Goal: Information Seeking & Learning: Learn about a topic

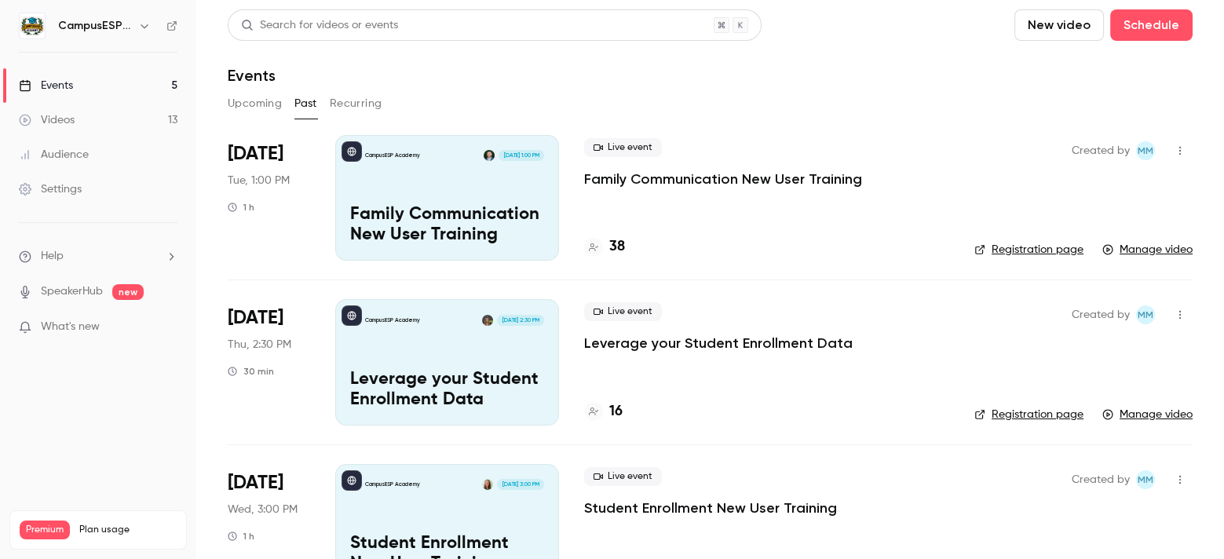
click at [479, 193] on div "CampusESP Academy [DATE] 1:00 PM Family Communication New User Training" at bounding box center [447, 198] width 224 height 126
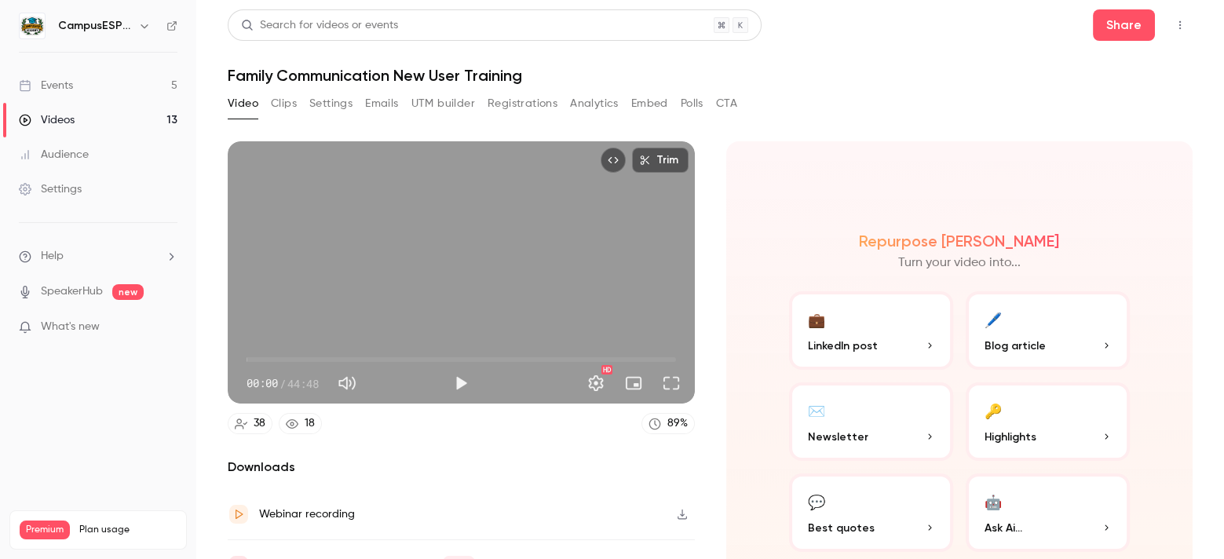
click at [608, 104] on button "Analytics" at bounding box center [594, 103] width 49 height 25
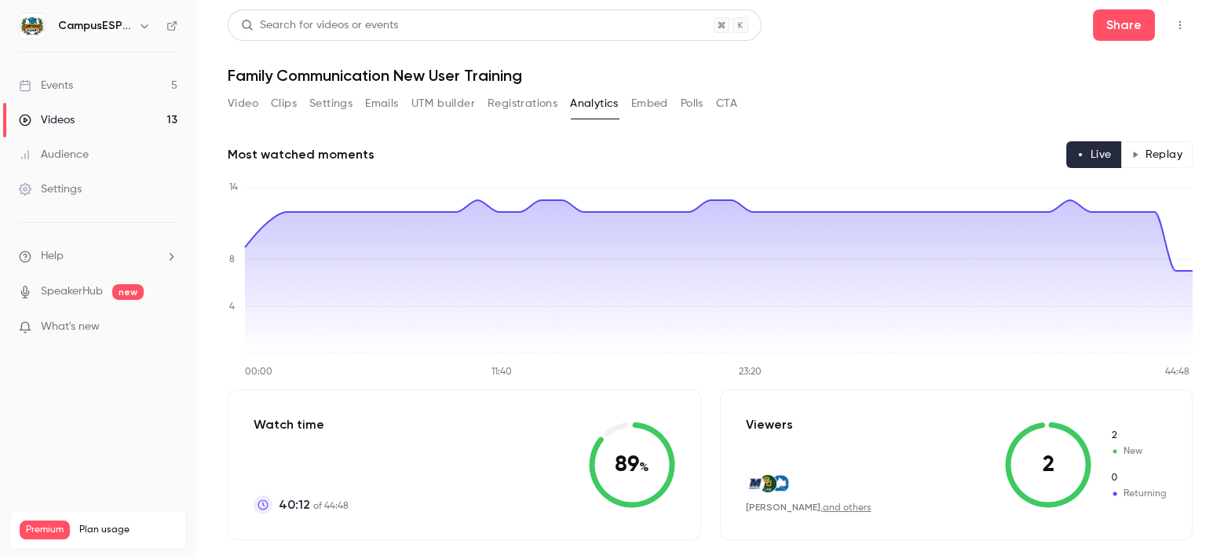
click at [111, 90] on link "Events 5" at bounding box center [98, 85] width 196 height 35
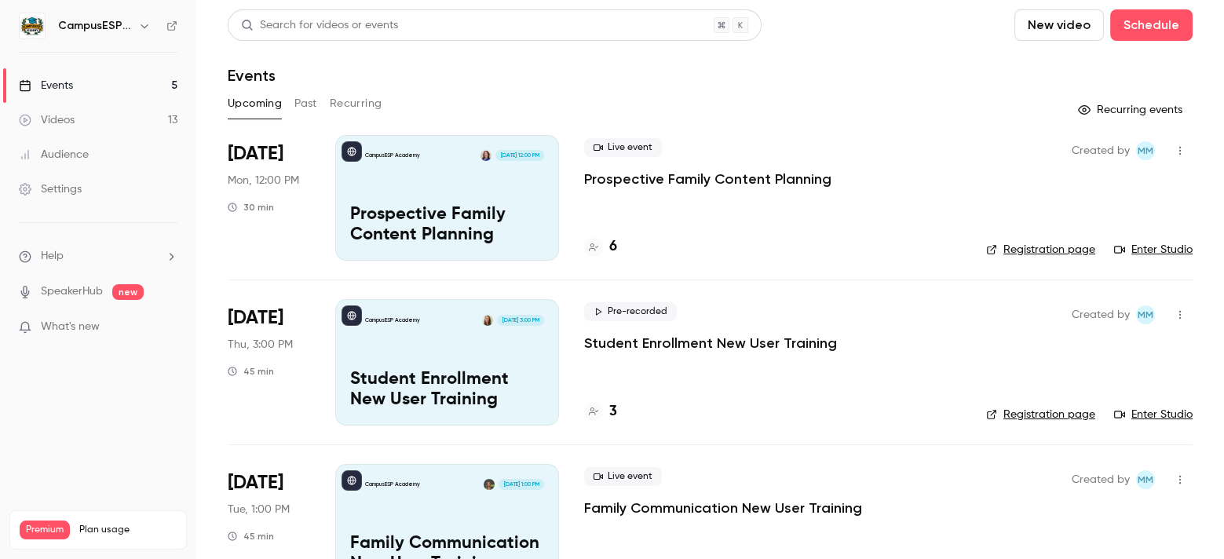
click at [307, 103] on button "Past" at bounding box center [305, 103] width 23 height 25
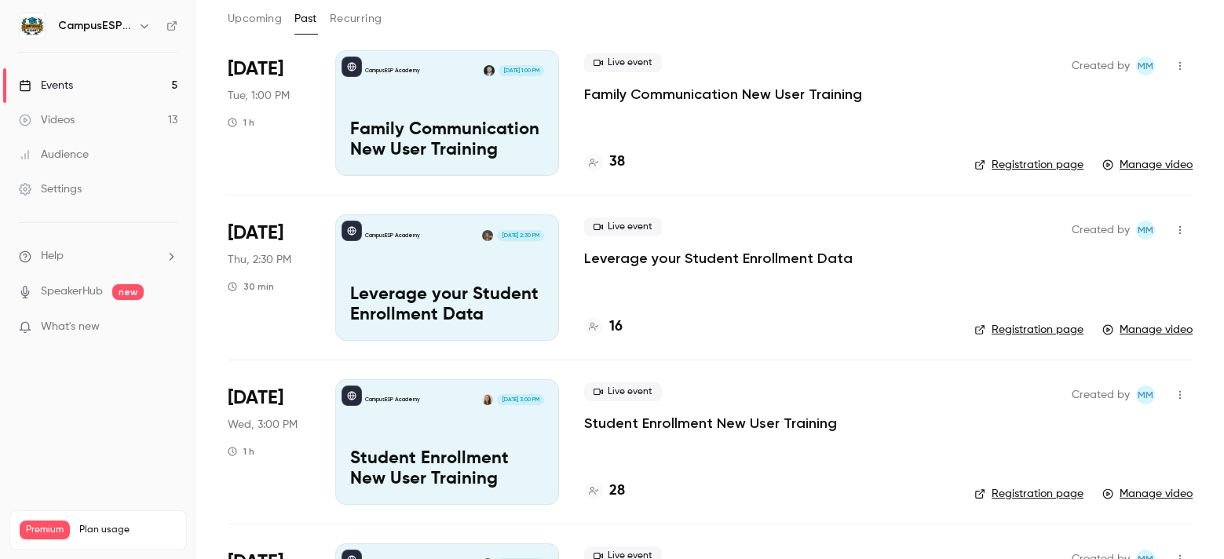
scroll to position [96, 0]
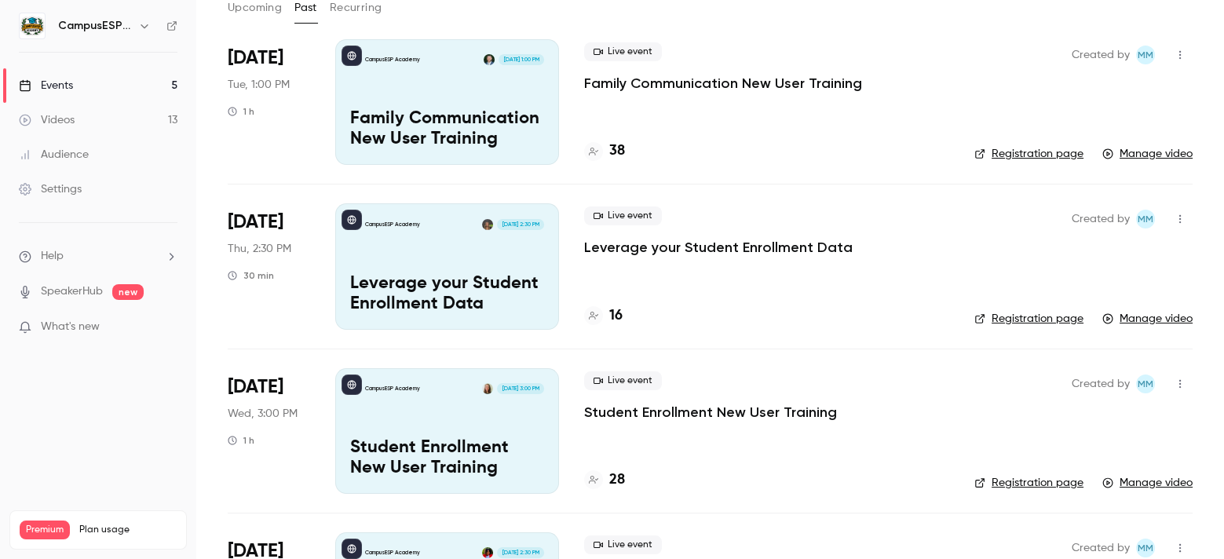
click at [464, 258] on div "CampusESP Academy Aug 14, 2:30 PM Leverage your Student Enrollment Data" at bounding box center [447, 266] width 224 height 126
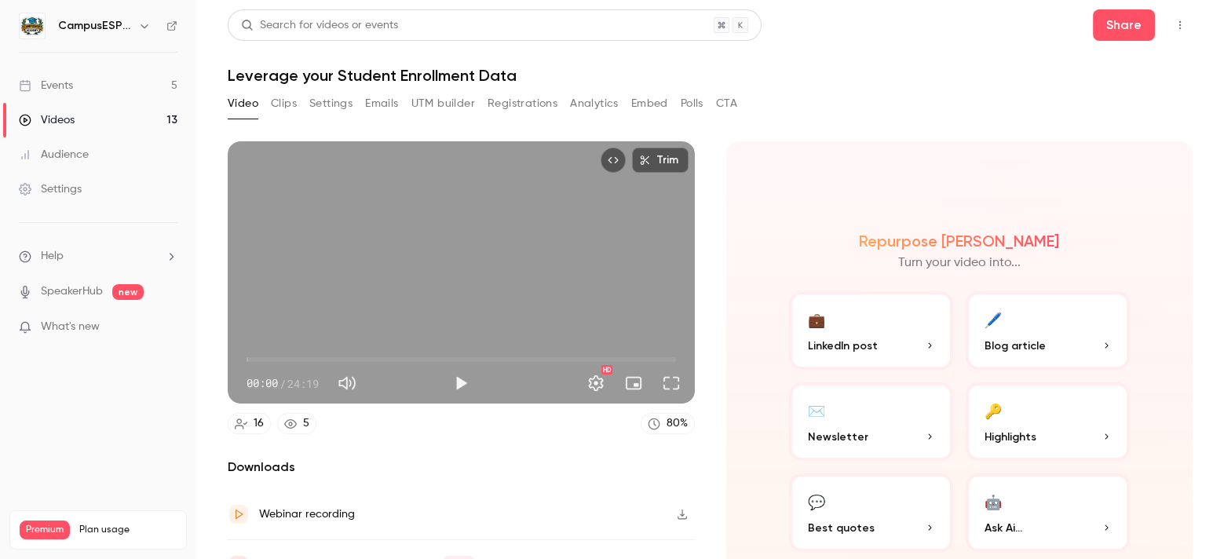
click at [597, 106] on button "Analytics" at bounding box center [594, 103] width 49 height 25
click at [378, 111] on button "Emails" at bounding box center [381, 103] width 33 height 25
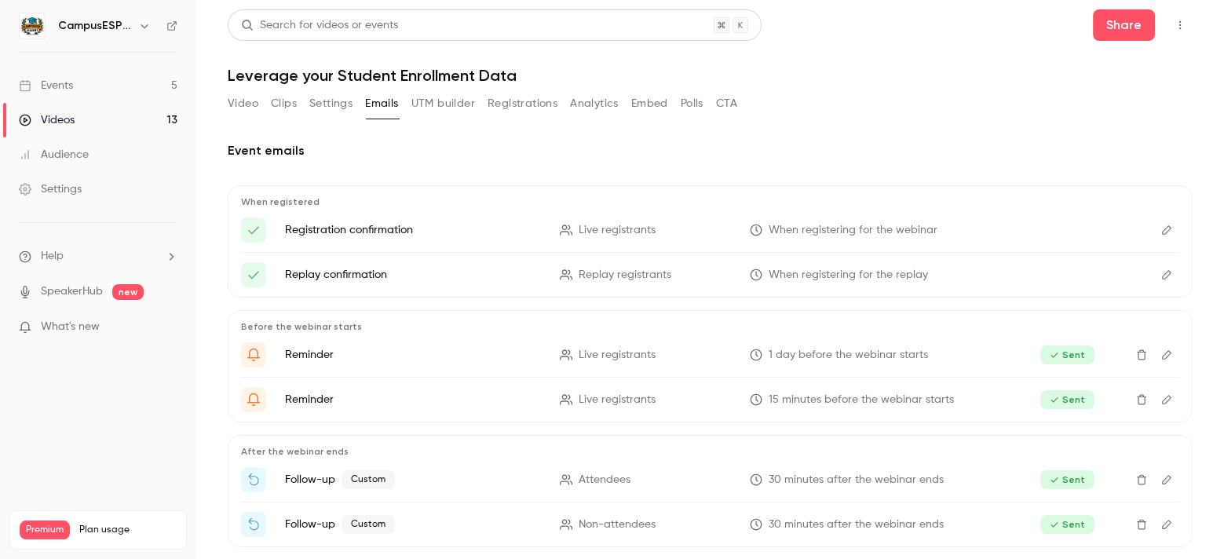
scroll to position [68, 0]
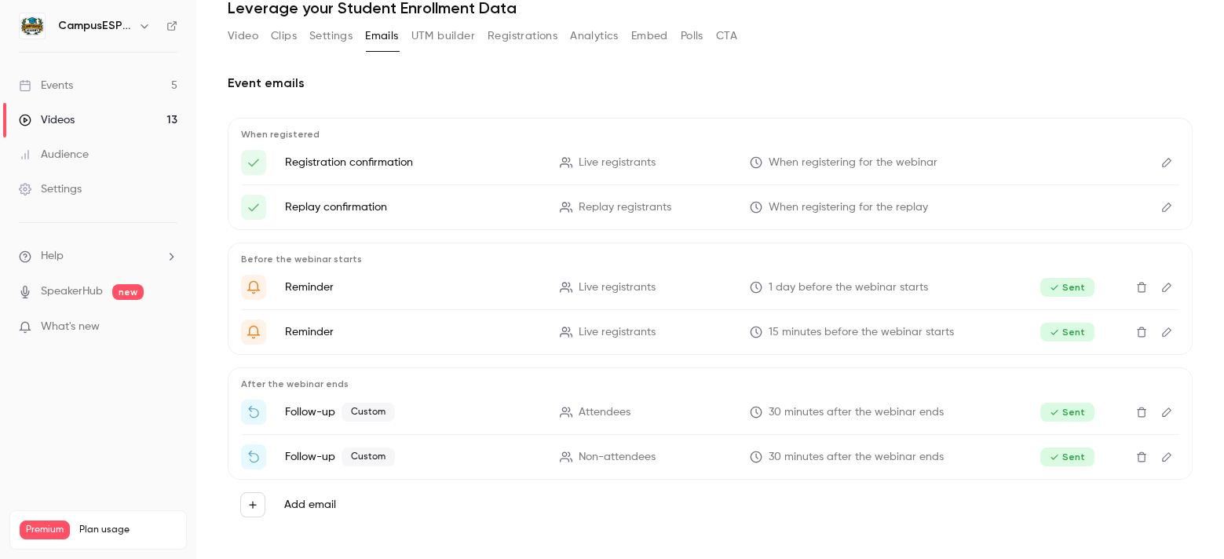
click at [1167, 409] on icon "Edit" at bounding box center [1166, 412] width 13 height 11
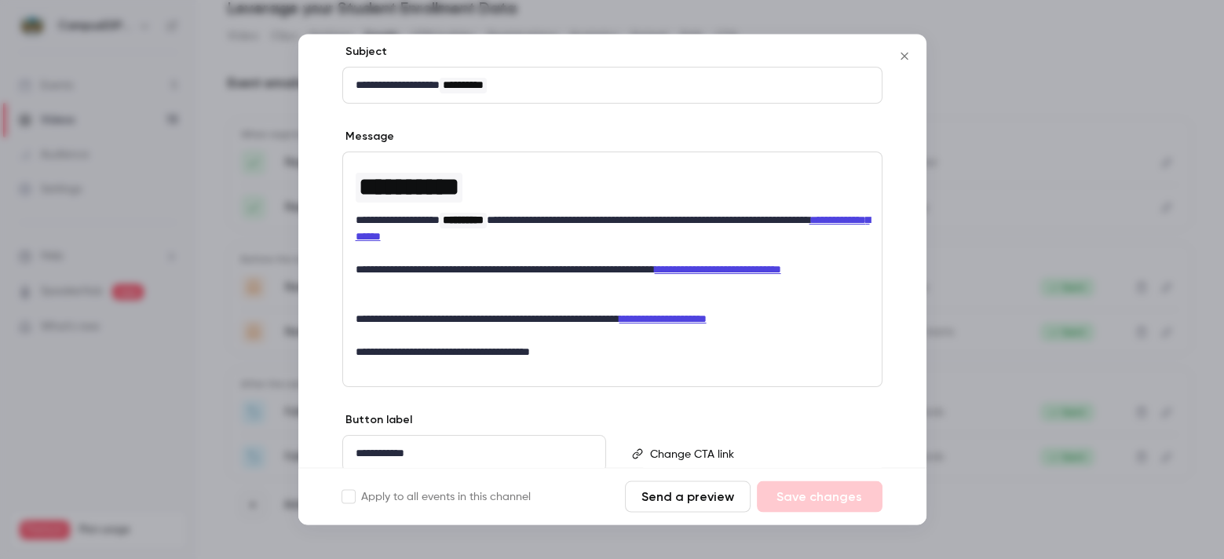
scroll to position [209, 0]
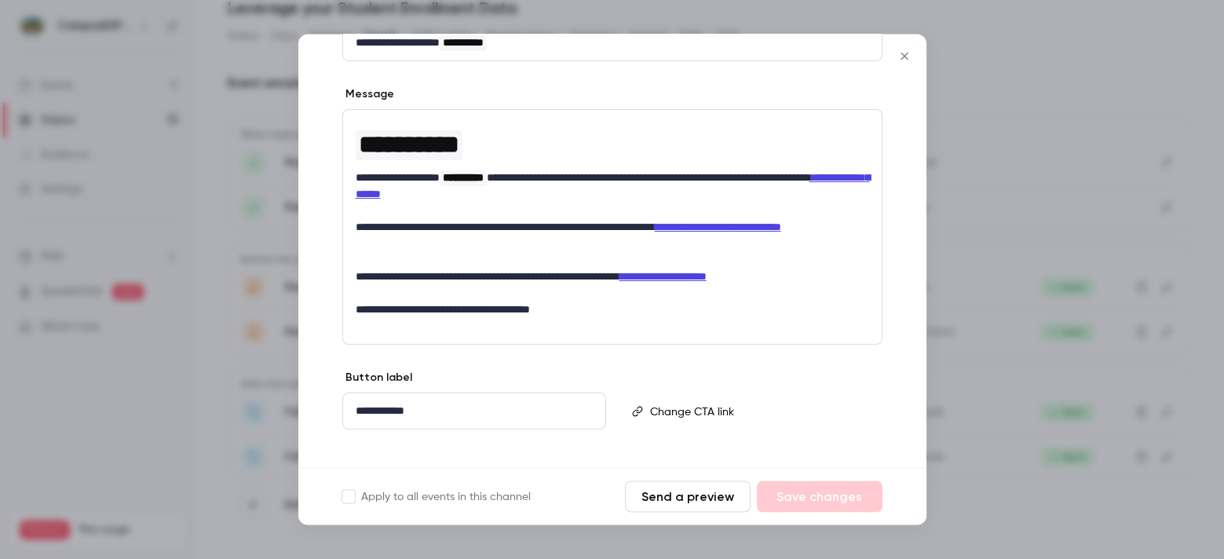
click at [901, 56] on icon "Close" at bounding box center [904, 56] width 19 height 13
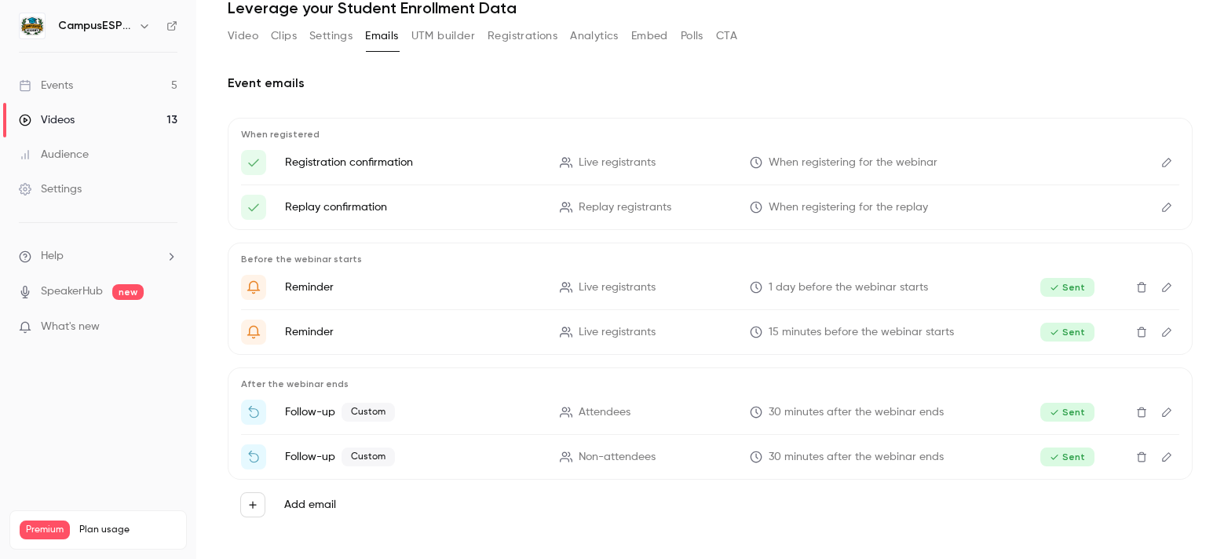
click at [71, 84] on div "Events" at bounding box center [46, 86] width 54 height 16
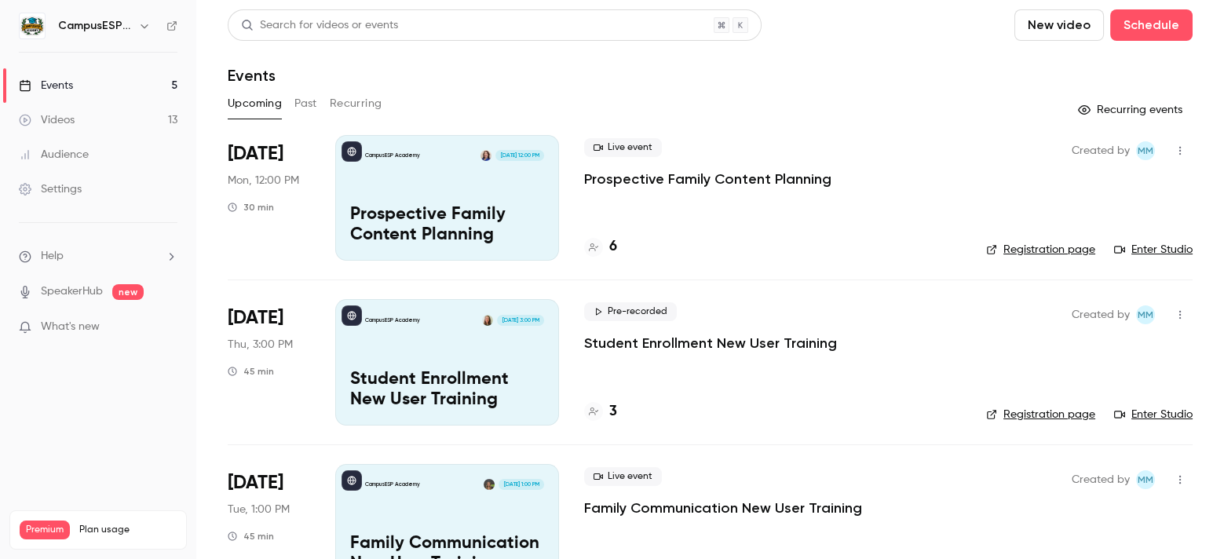
click at [98, 79] on link "Events 5" at bounding box center [98, 85] width 196 height 35
